Goal: Information Seeking & Learning: Learn about a topic

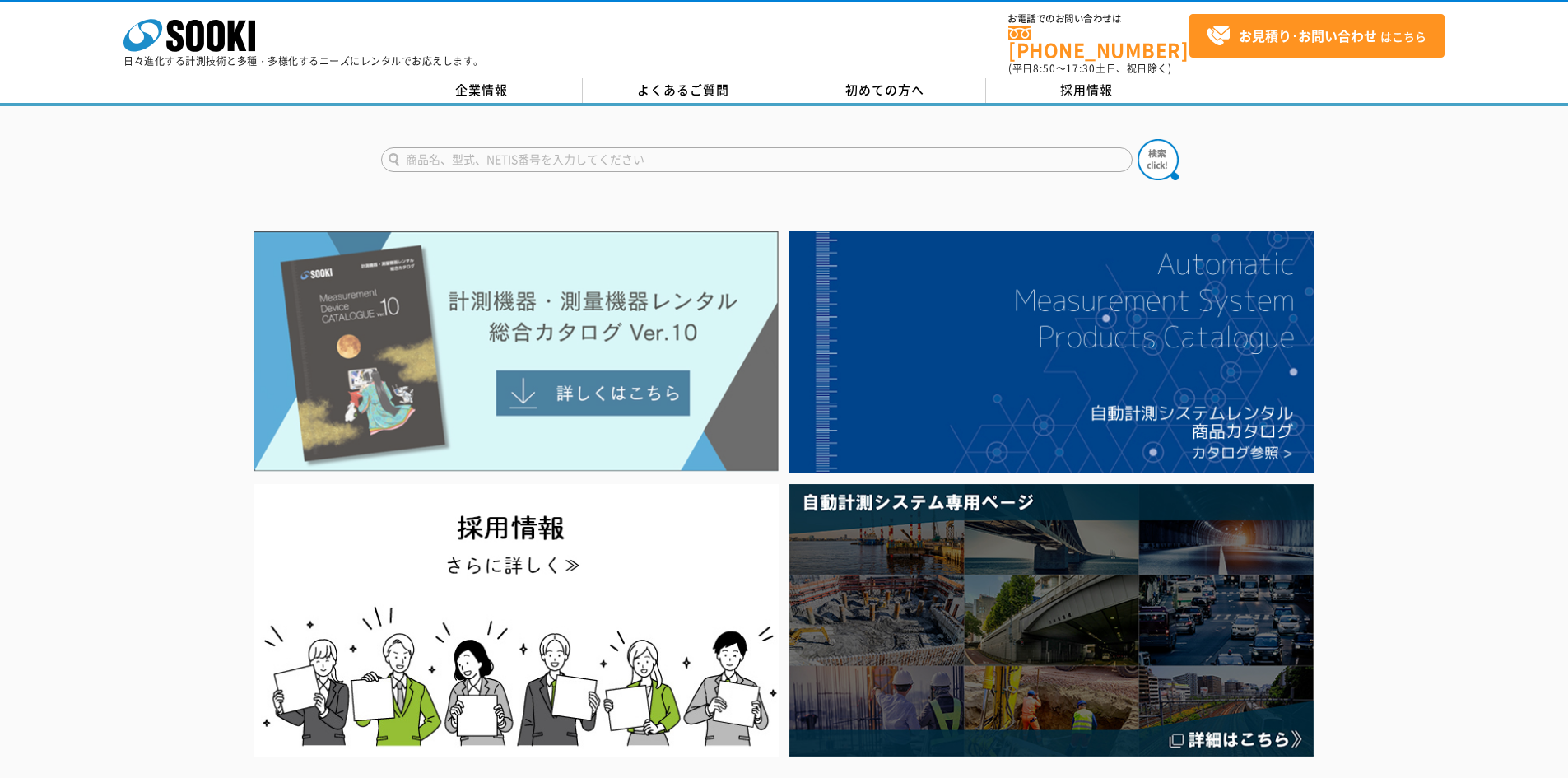
click at [368, 341] on img at bounding box center [516, 351] width 524 height 240
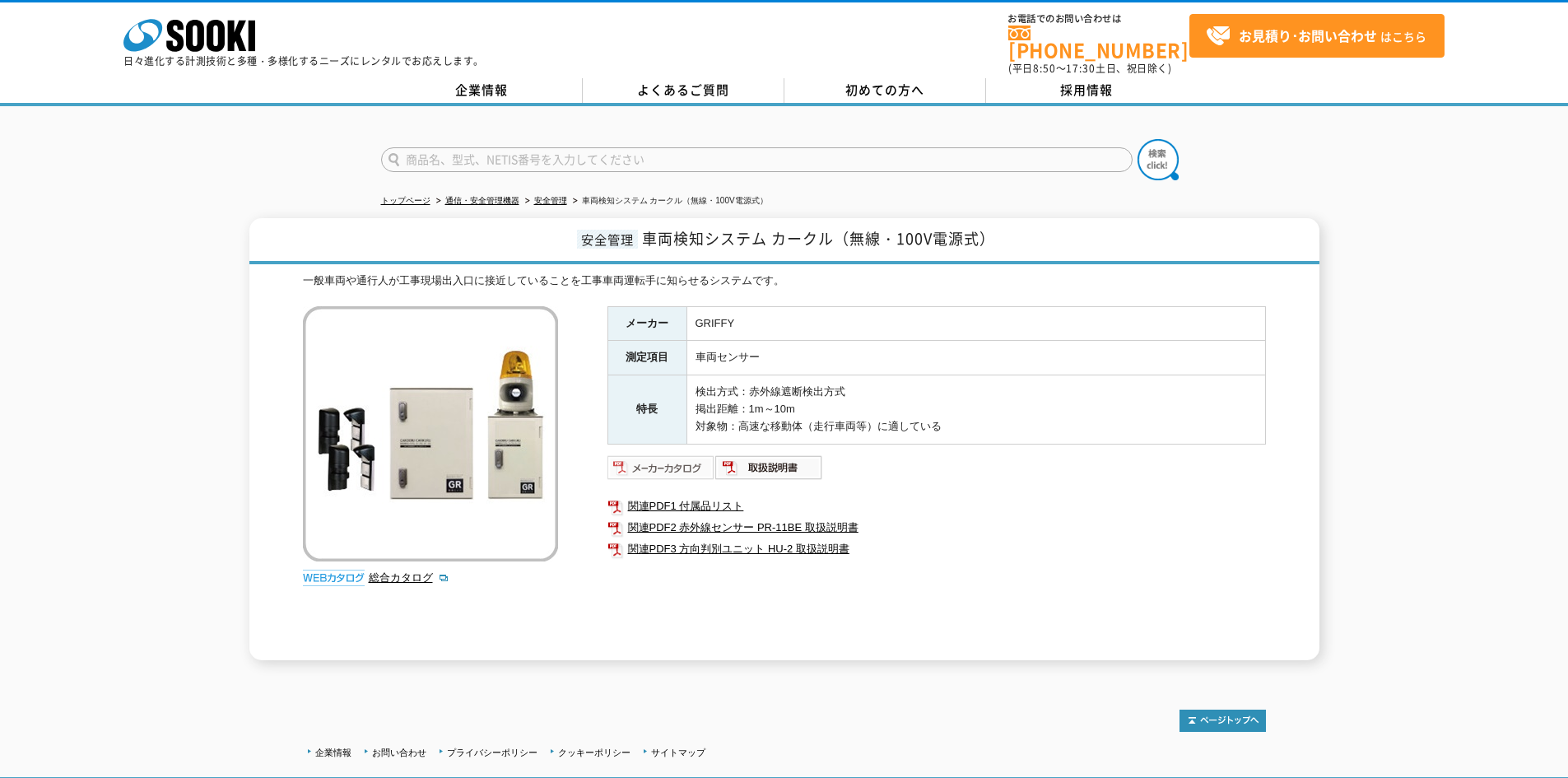
click at [651, 463] on img at bounding box center [662, 467] width 108 height 26
